Goal: Check status: Check status

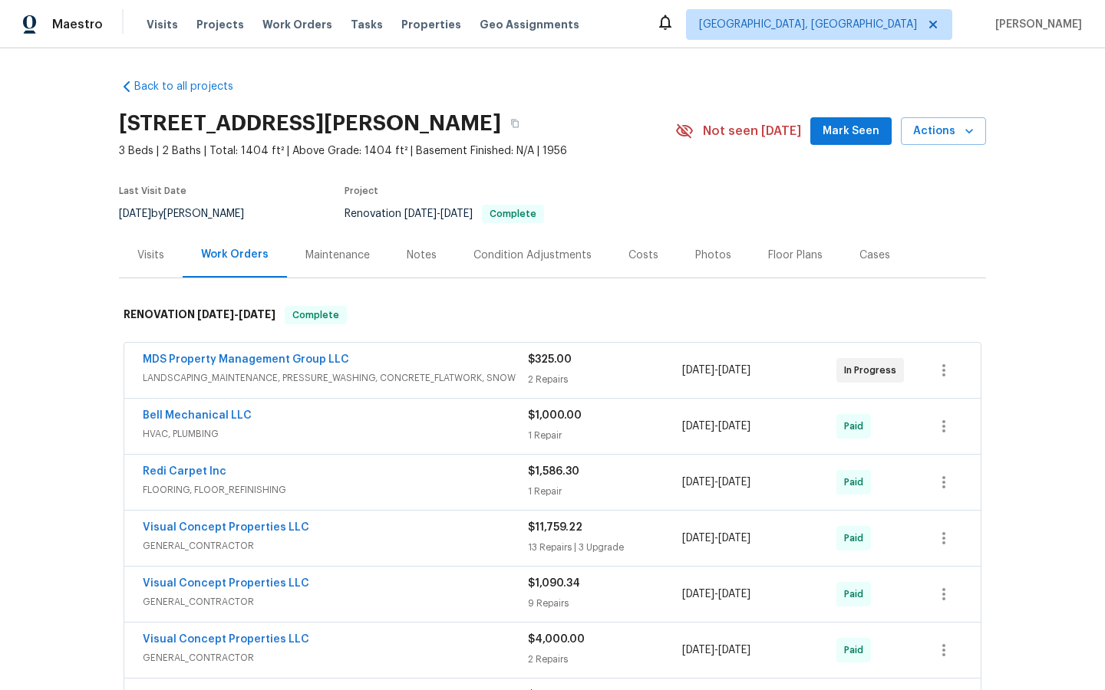
click at [141, 254] on div "Visits" at bounding box center [150, 255] width 27 height 15
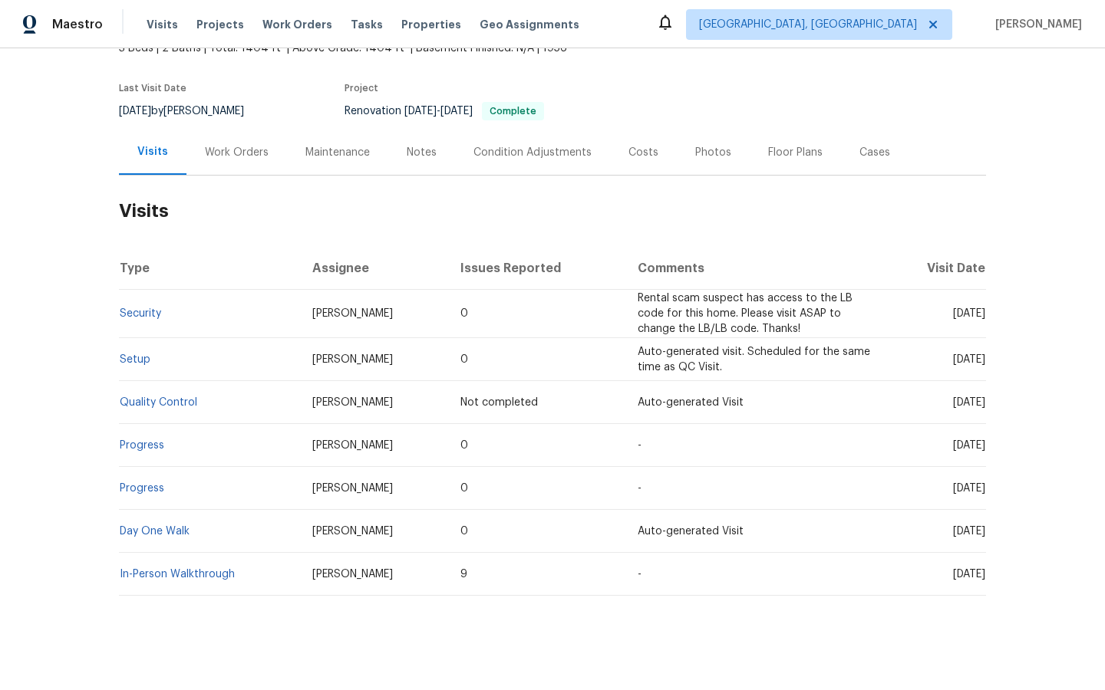
scroll to position [113, 0]
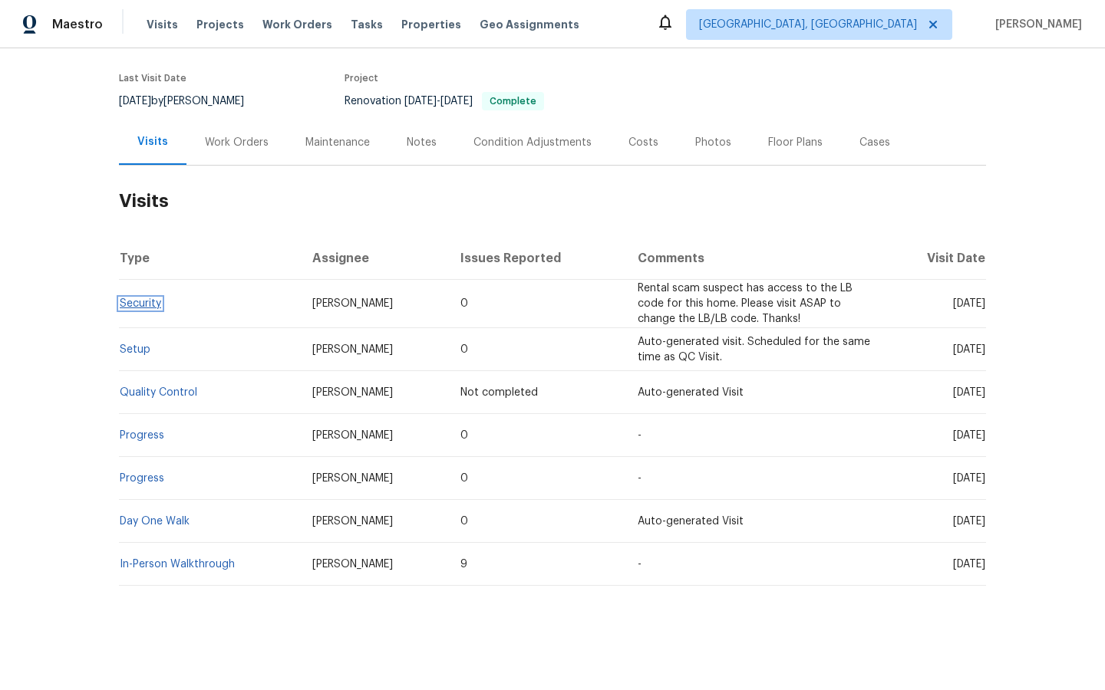
click at [134, 304] on link "Security" at bounding box center [140, 303] width 41 height 11
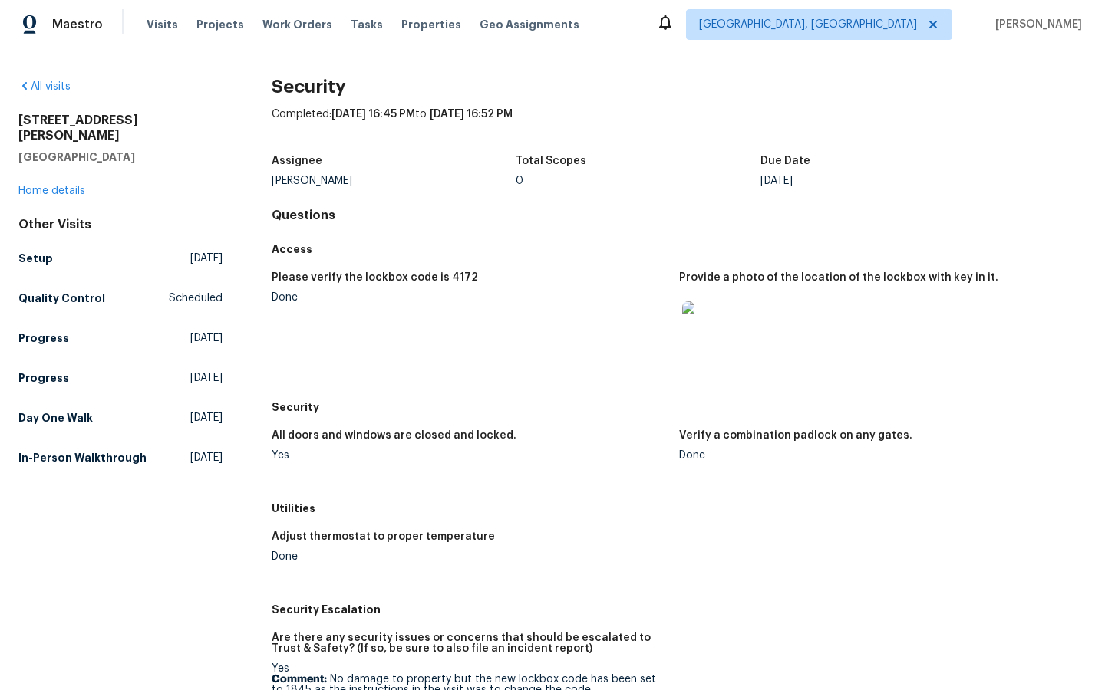
click at [707, 335] on img at bounding box center [706, 325] width 49 height 49
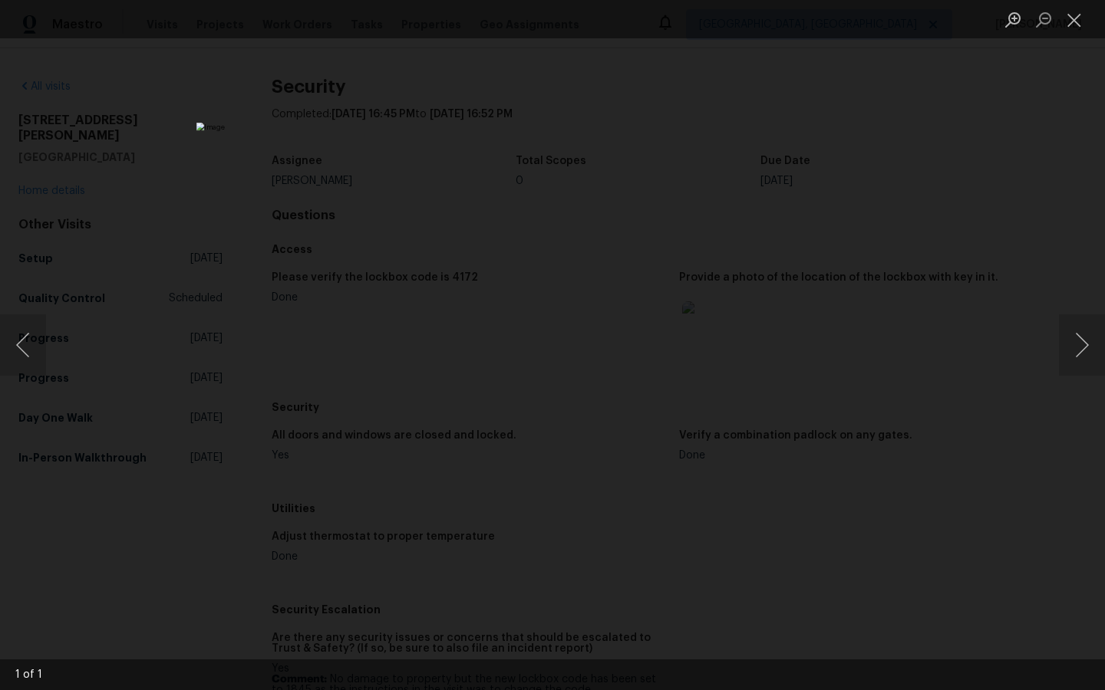
click at [920, 152] on div "Lightbox" at bounding box center [552, 345] width 1105 height 690
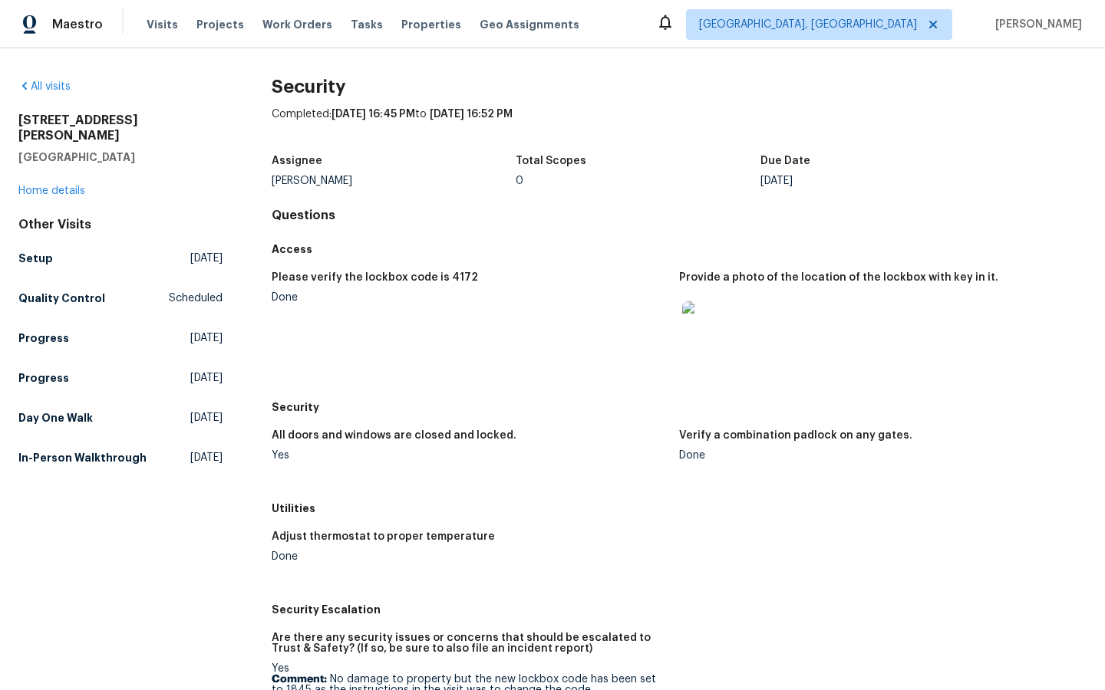
click at [706, 329] on img at bounding box center [706, 325] width 49 height 49
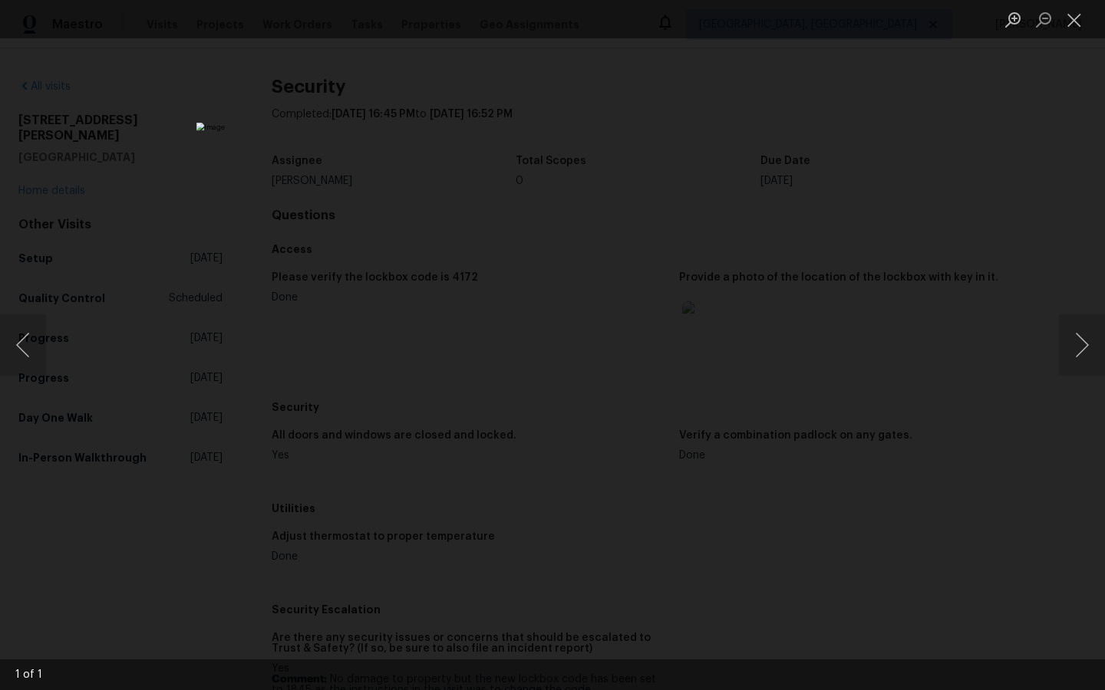
click at [946, 170] on div "Lightbox" at bounding box center [552, 345] width 1105 height 690
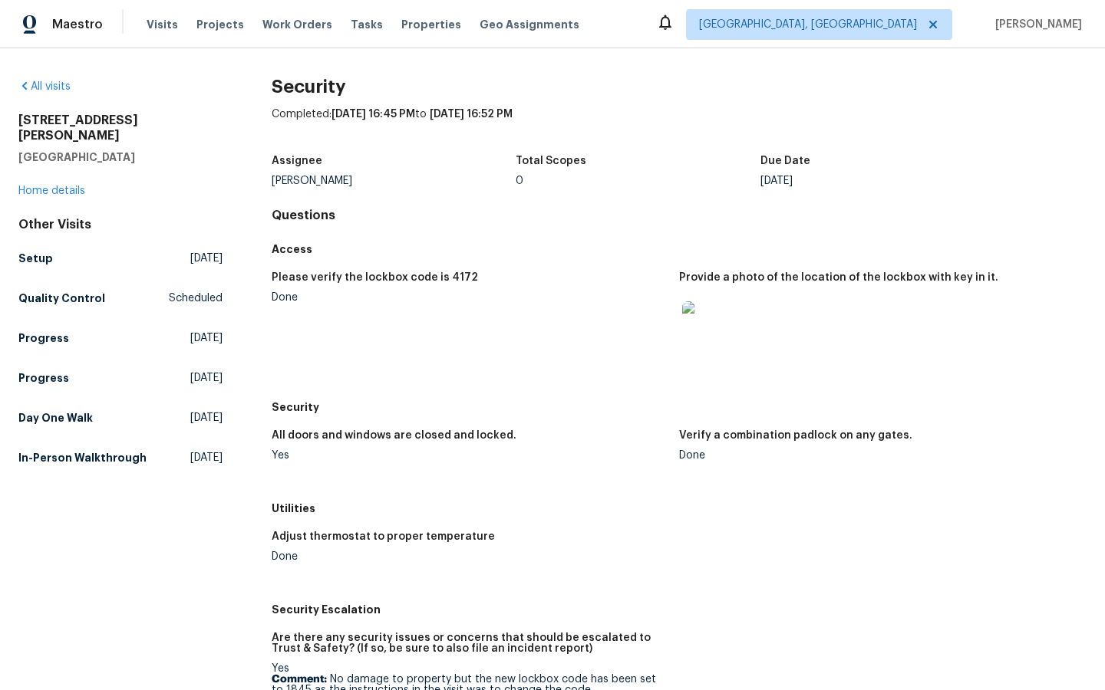
click at [711, 330] on img at bounding box center [706, 325] width 49 height 49
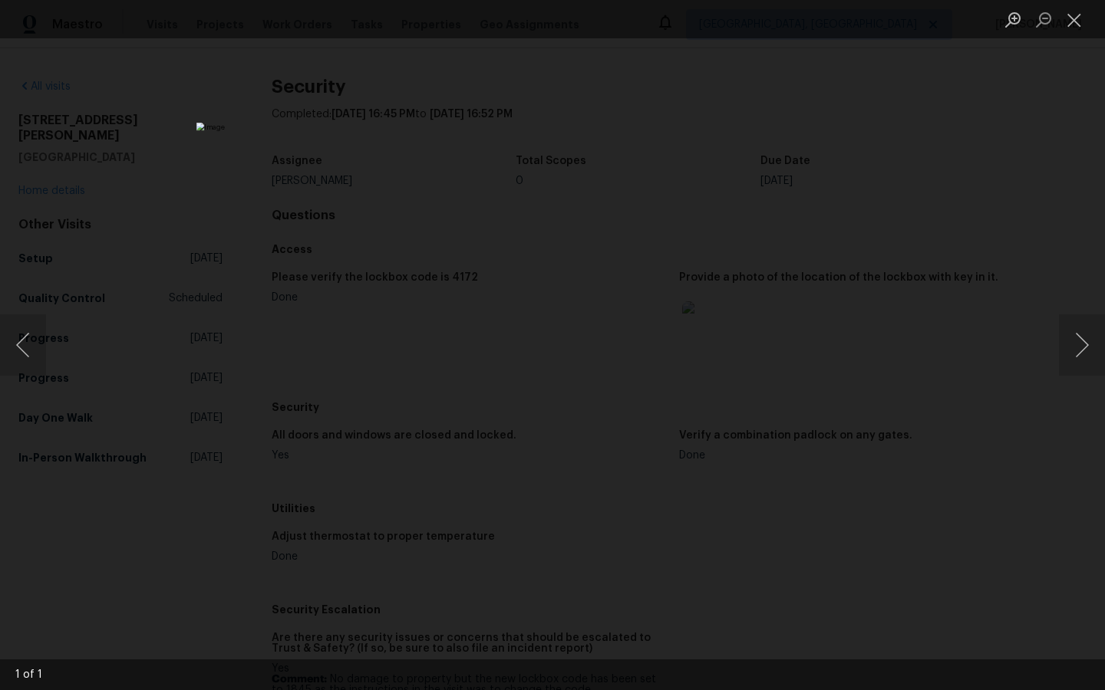
click at [940, 190] on div "Lightbox" at bounding box center [552, 345] width 1105 height 690
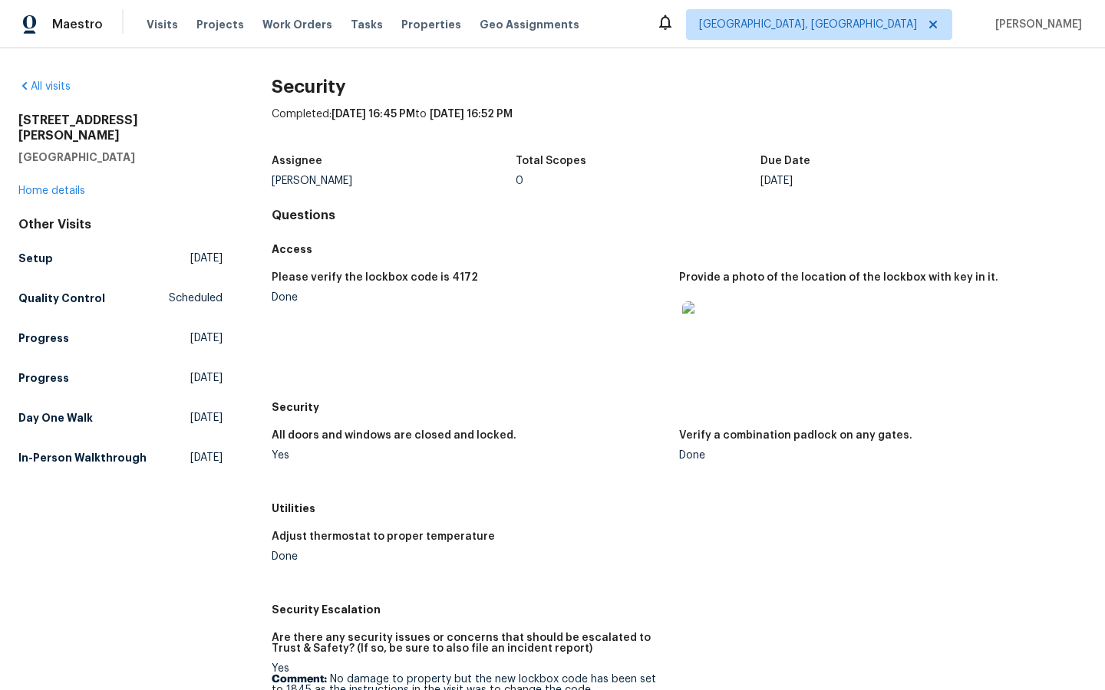
click at [706, 335] on img at bounding box center [706, 325] width 49 height 49
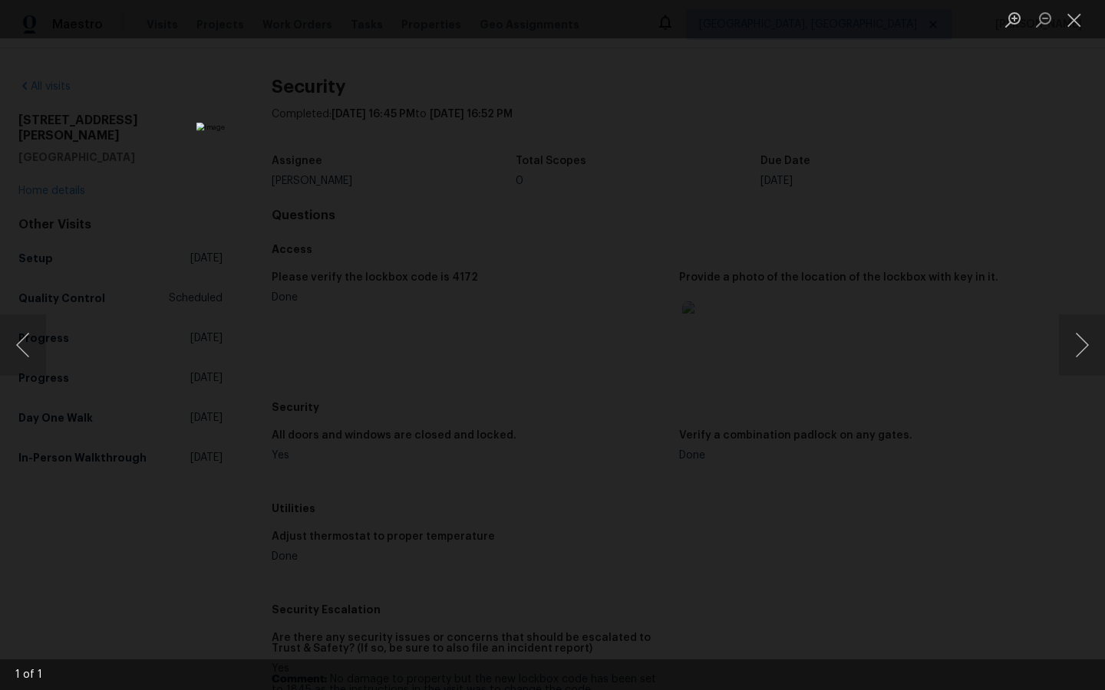
click at [930, 217] on div "Lightbox" at bounding box center [552, 345] width 1105 height 690
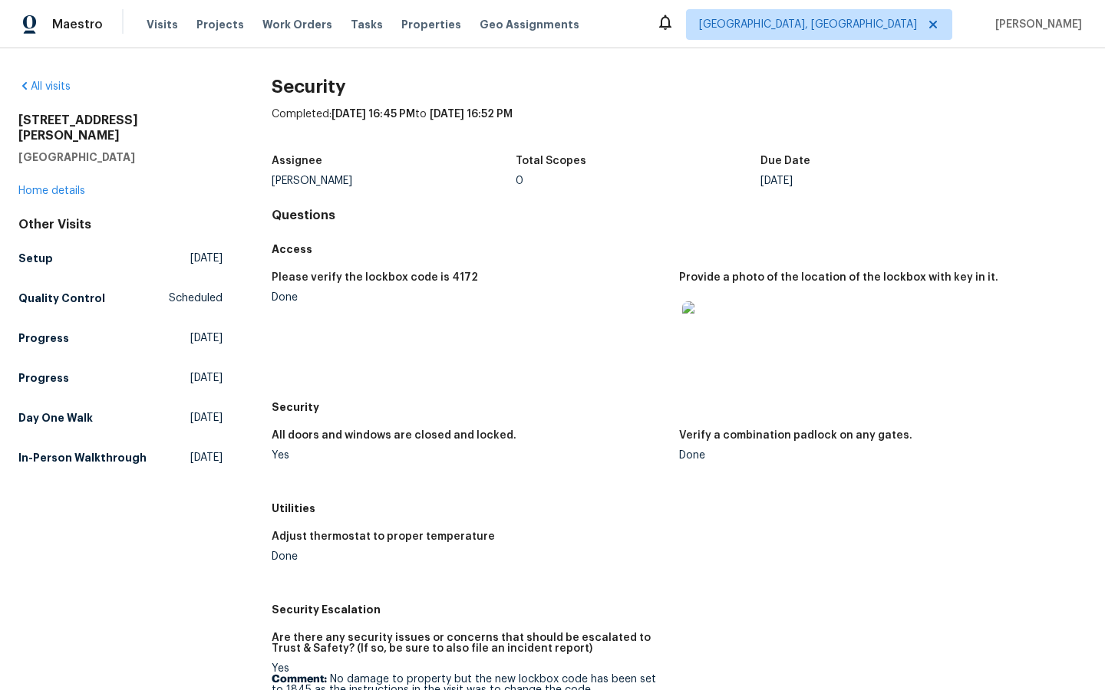
click at [713, 335] on img at bounding box center [706, 325] width 49 height 49
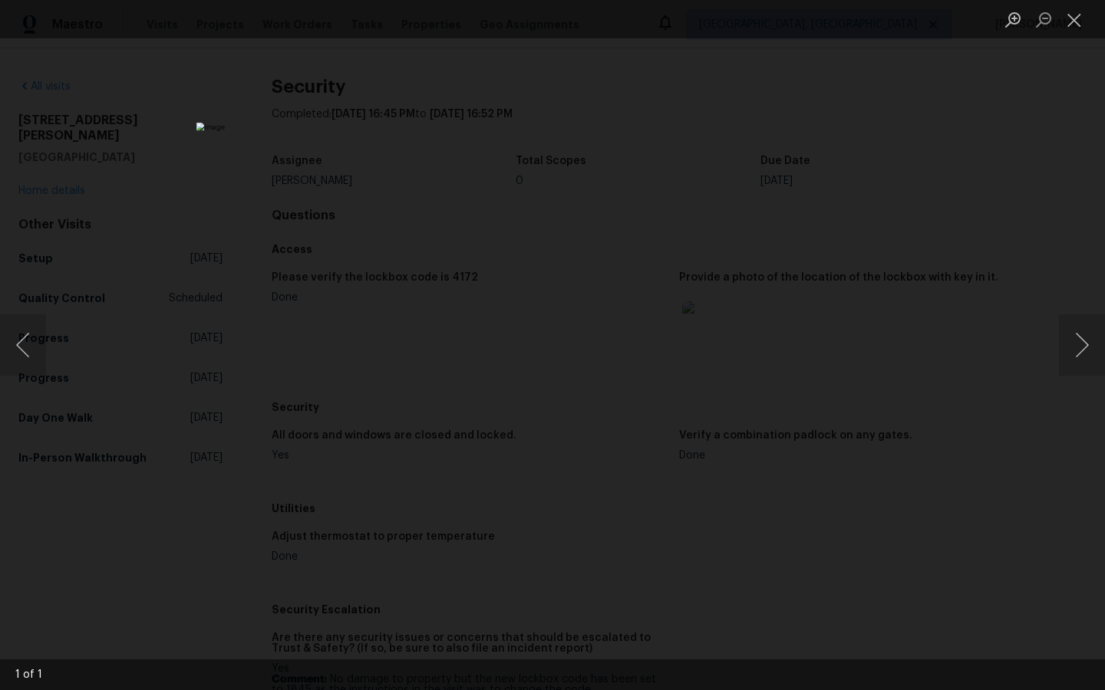
click at [895, 146] on div "Lightbox" at bounding box center [552, 345] width 1105 height 690
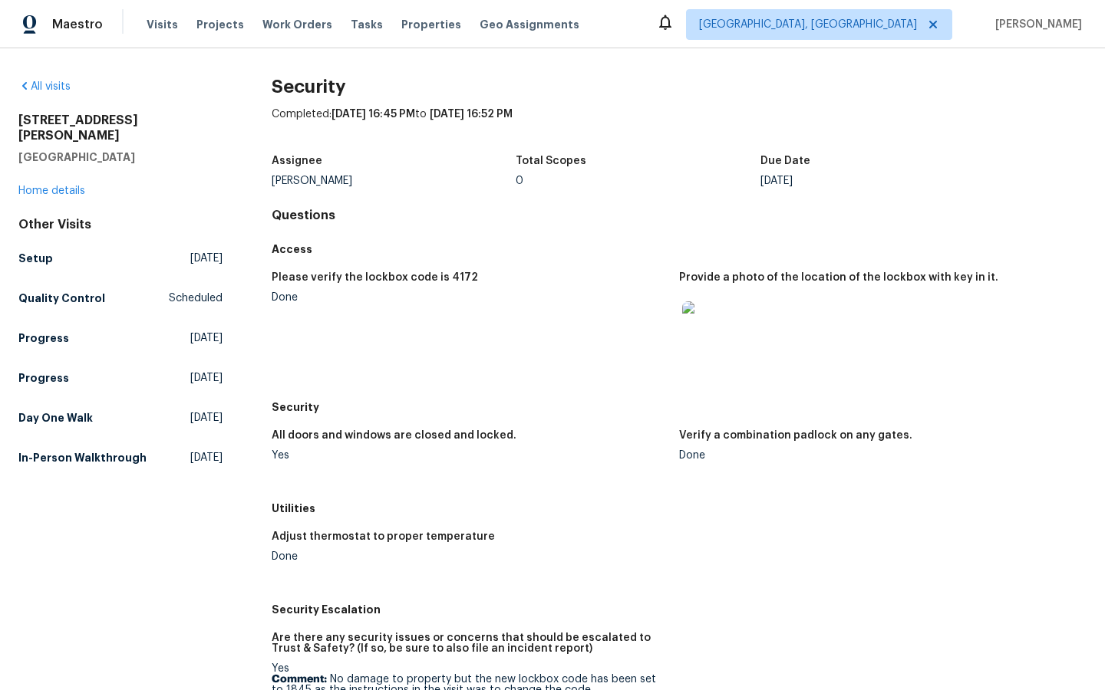
click at [710, 320] on img at bounding box center [706, 325] width 49 height 49
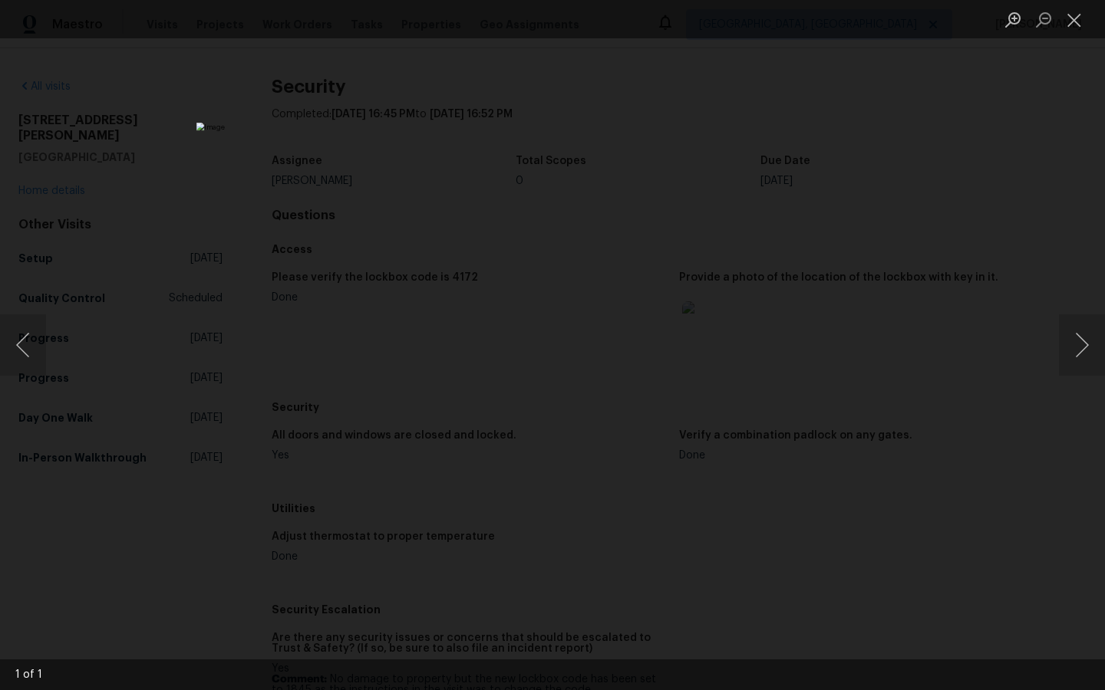
click at [979, 206] on div "Lightbox" at bounding box center [552, 345] width 1105 height 690
